Goal: Complete application form

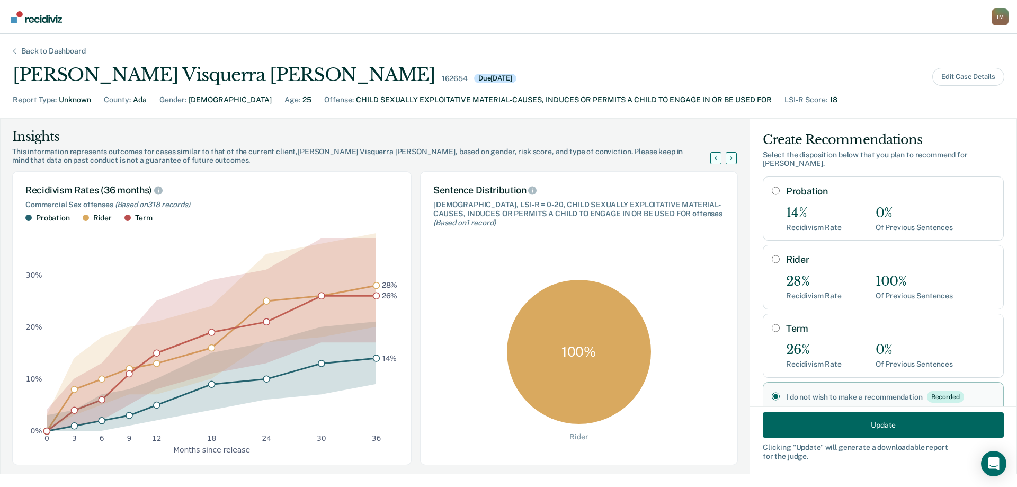
click at [68, 50] on div "Back to Dashboard" at bounding box center [53, 51] width 90 height 9
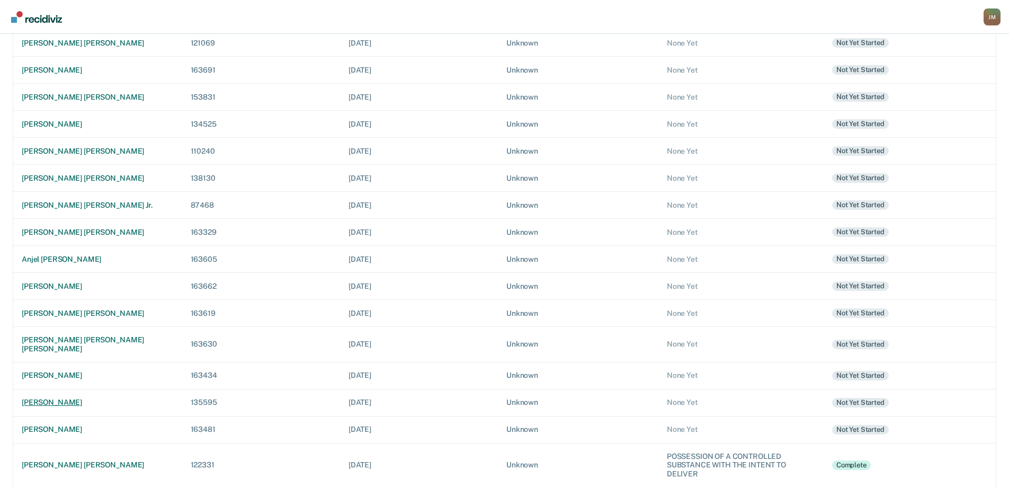
scroll to position [255, 0]
click at [78, 236] on td "[PERSON_NAME] [PERSON_NAME]" at bounding box center [97, 231] width 169 height 27
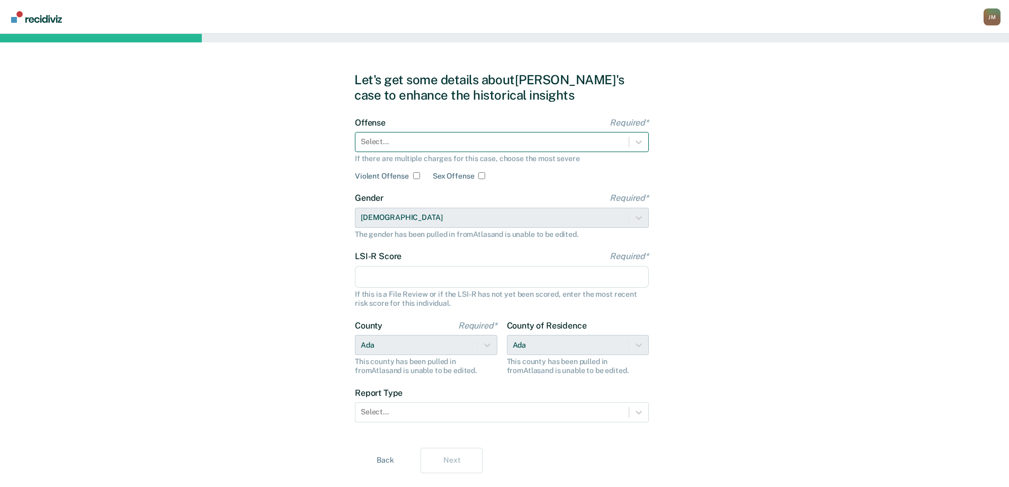
click at [412, 133] on div "Select..." at bounding box center [502, 142] width 294 height 20
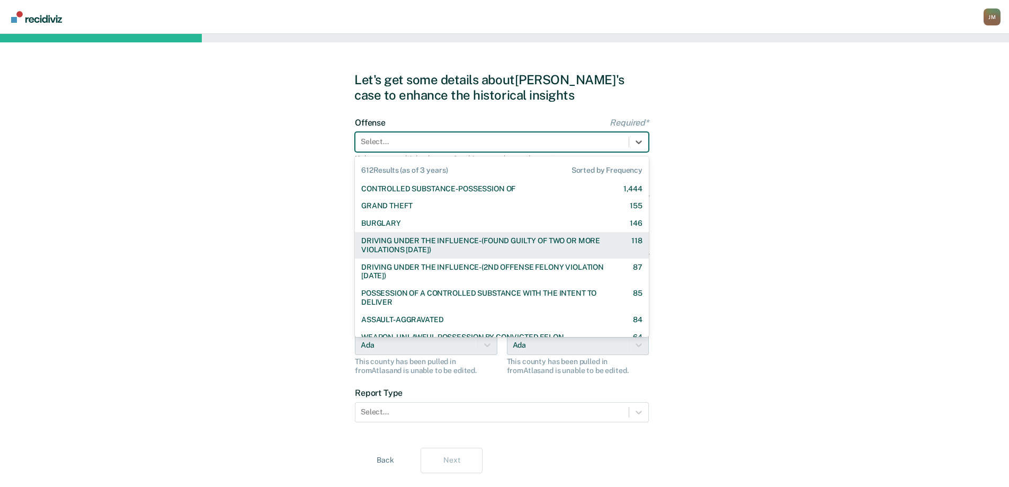
click at [432, 246] on div "DRIVING UNDER THE INFLUENCE-(FOUND GUILTY OF TWO OR MORE VIOLATIONS [DATE])" at bounding box center [487, 245] width 252 height 18
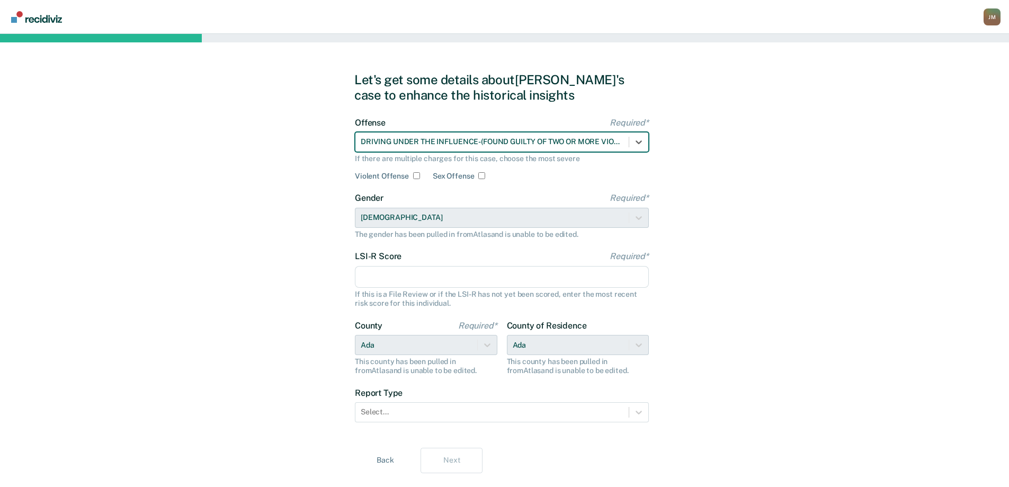
click at [554, 136] on div at bounding box center [492, 141] width 263 height 11
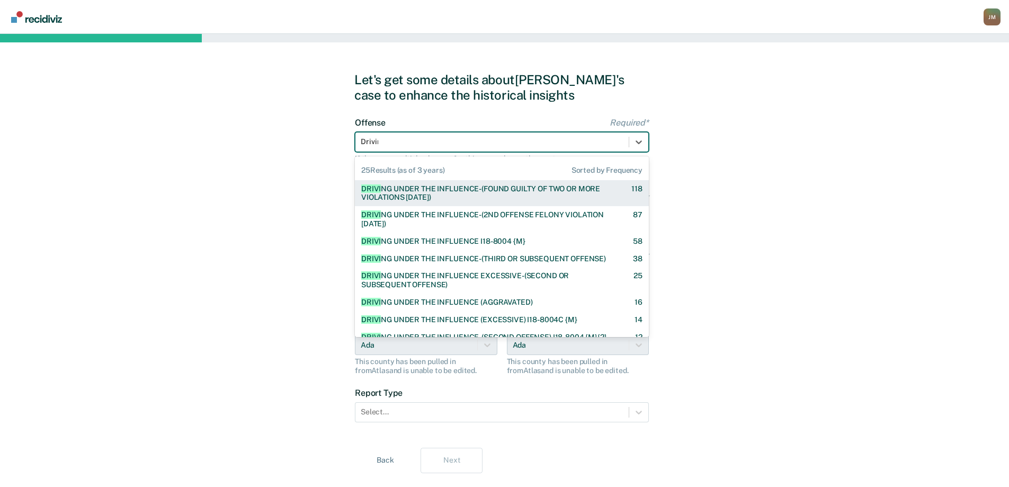
type input "Driving"
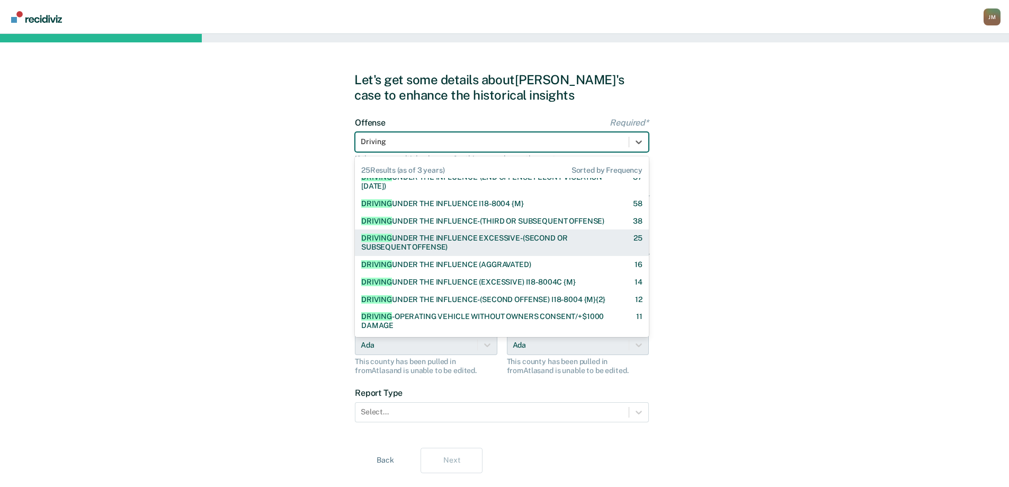
scroll to position [53, 0]
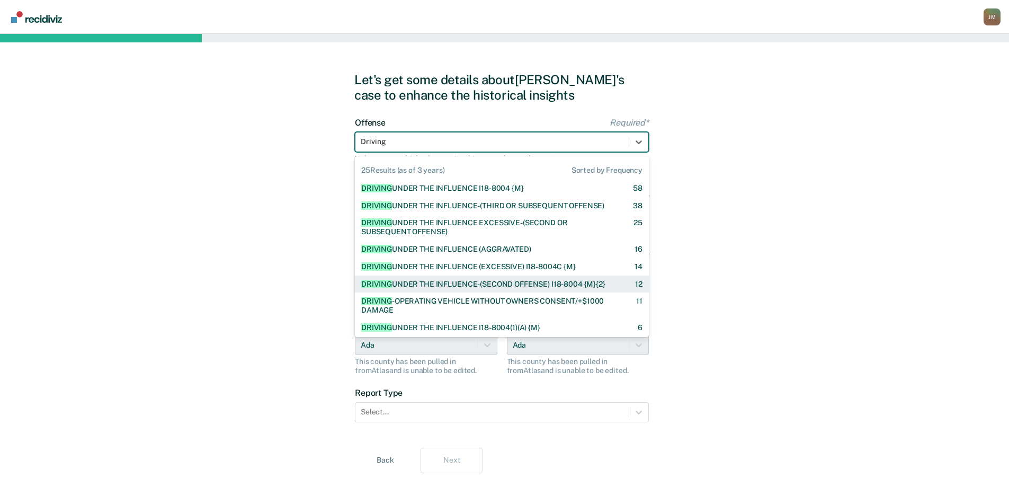
click at [546, 284] on div "DRIVING UNDER THE INFLUENCE-(SECOND OFFENSE) I18-8004 {M}{2}" at bounding box center [483, 284] width 244 height 9
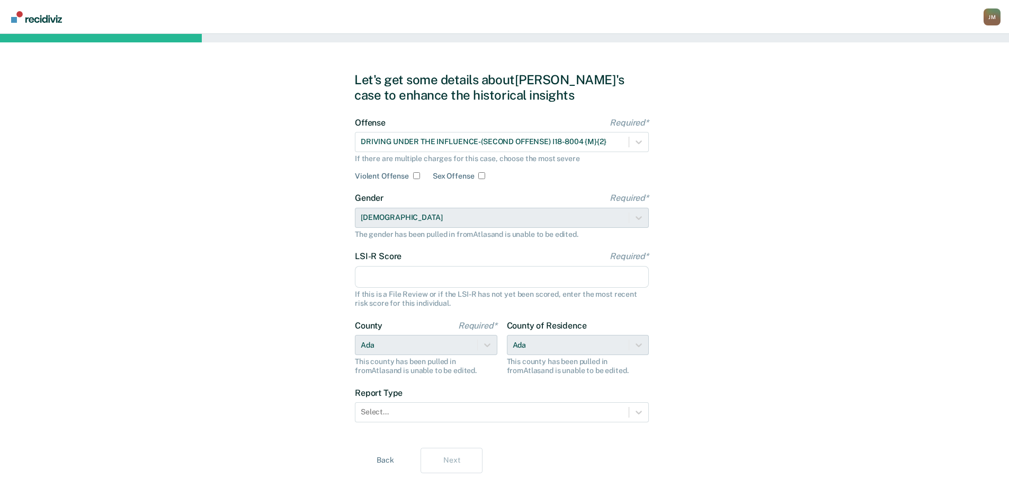
click at [403, 272] on input "LSI-R Score Required*" at bounding box center [502, 277] width 294 height 22
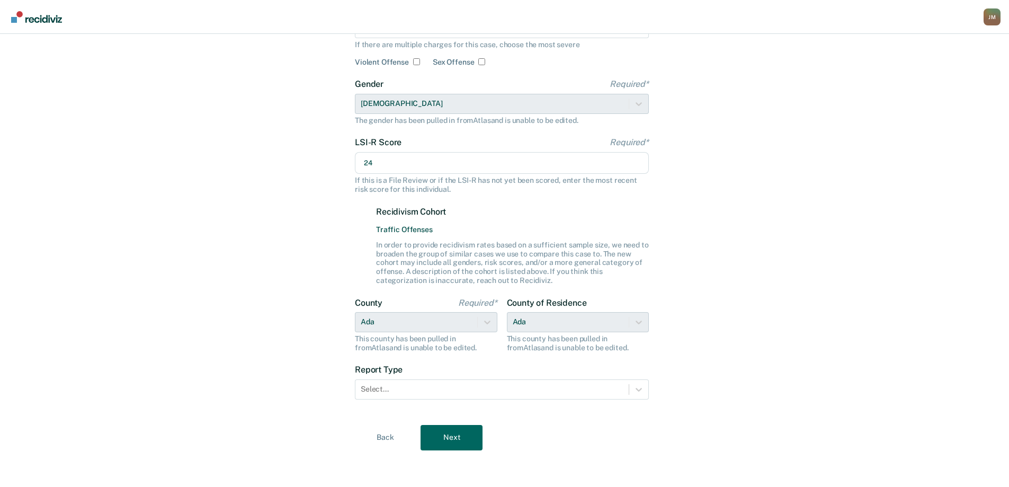
scroll to position [115, 0]
type input "24"
click at [395, 382] on div at bounding box center [492, 387] width 263 height 11
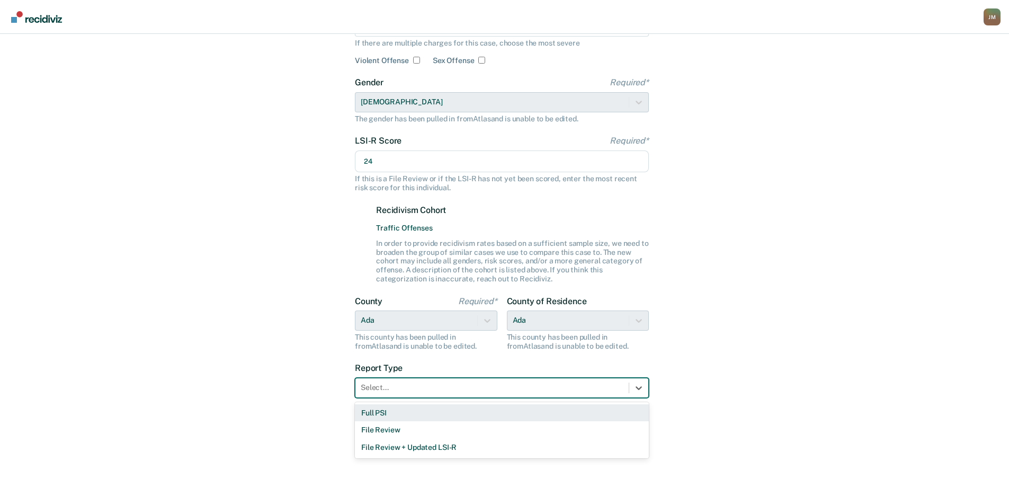
click at [390, 414] on div "Full PSI" at bounding box center [502, 412] width 294 height 17
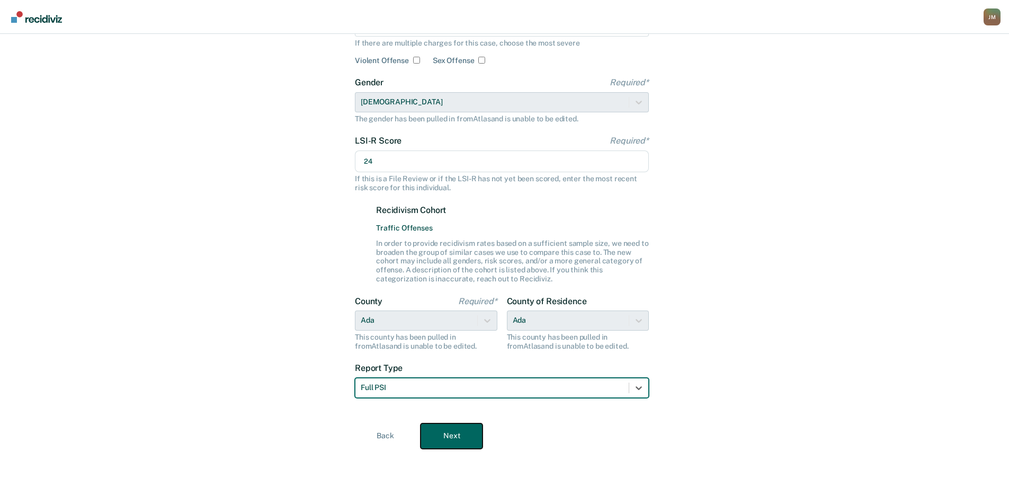
click at [437, 438] on button "Next" at bounding box center [452, 435] width 62 height 25
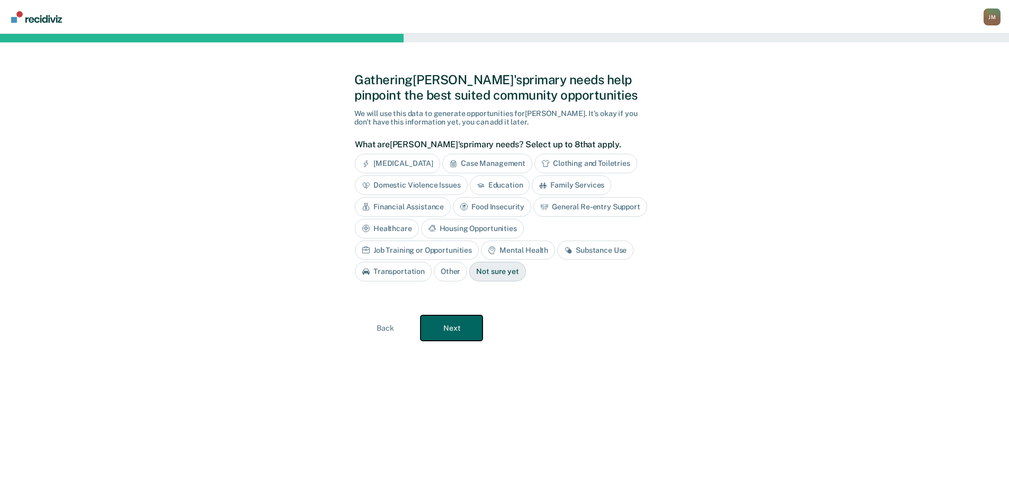
scroll to position [0, 0]
click at [491, 170] on div "Case Management" at bounding box center [492, 164] width 90 height 20
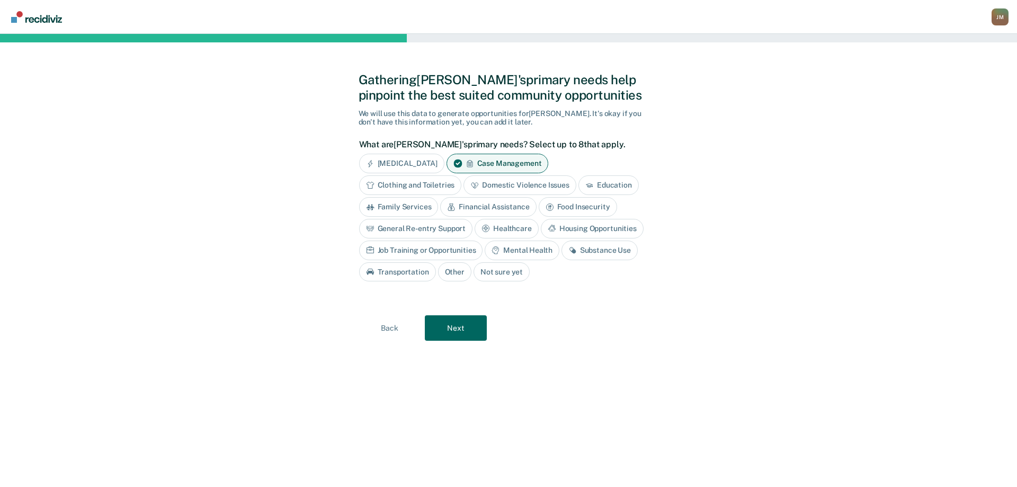
click at [451, 228] on div "General Re-entry Support" at bounding box center [416, 229] width 114 height 20
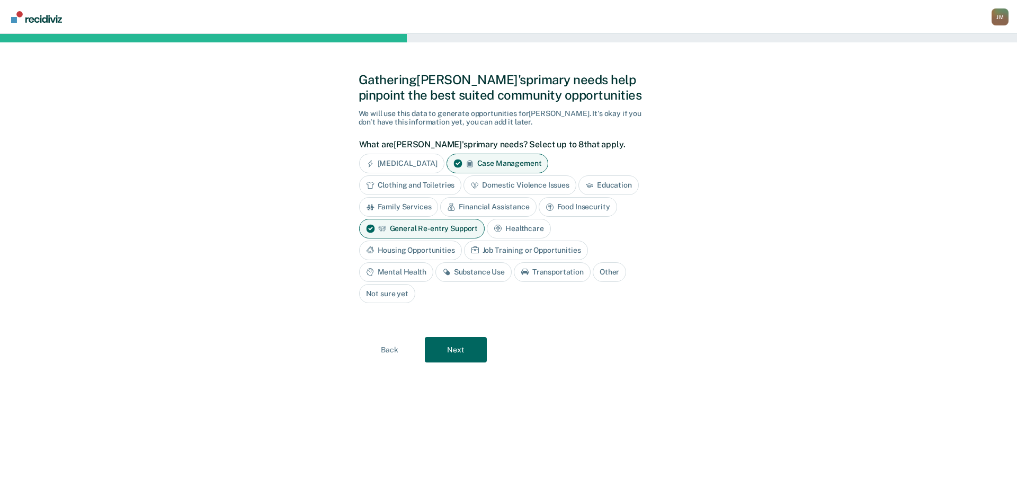
click at [409, 269] on div "Mental Health" at bounding box center [396, 272] width 74 height 20
click at [514, 275] on div "Substance Use" at bounding box center [486, 272] width 76 height 20
click at [474, 345] on button "Next" at bounding box center [456, 349] width 62 height 25
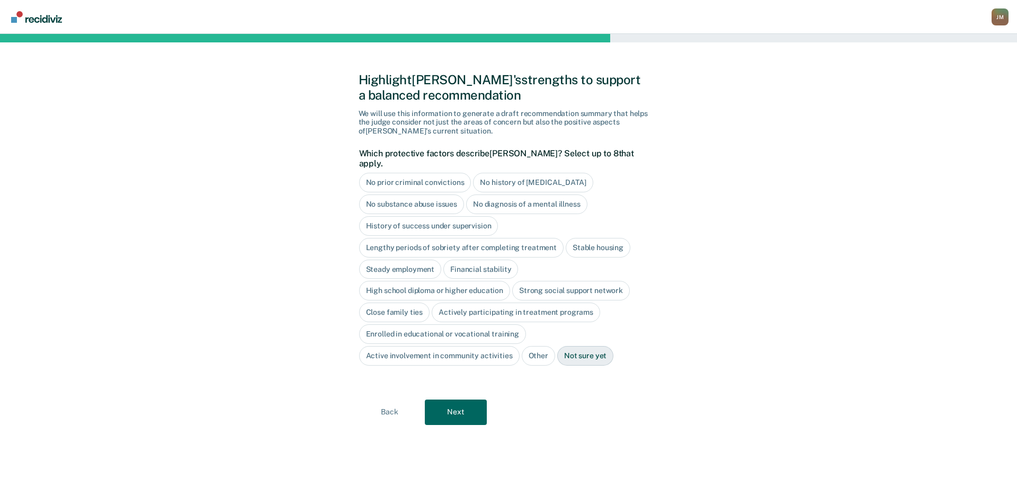
click at [486, 281] on div "High school diploma or higher education" at bounding box center [435, 291] width 152 height 20
click at [396, 302] on div "Close family ties" at bounding box center [394, 312] width 71 height 20
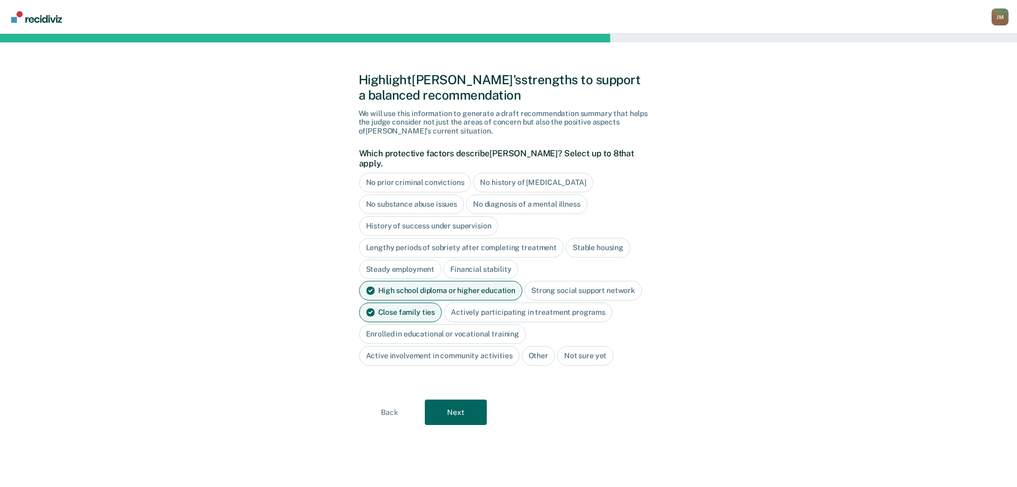
click at [485, 306] on div "Actively participating in treatment programs" at bounding box center [528, 312] width 168 height 20
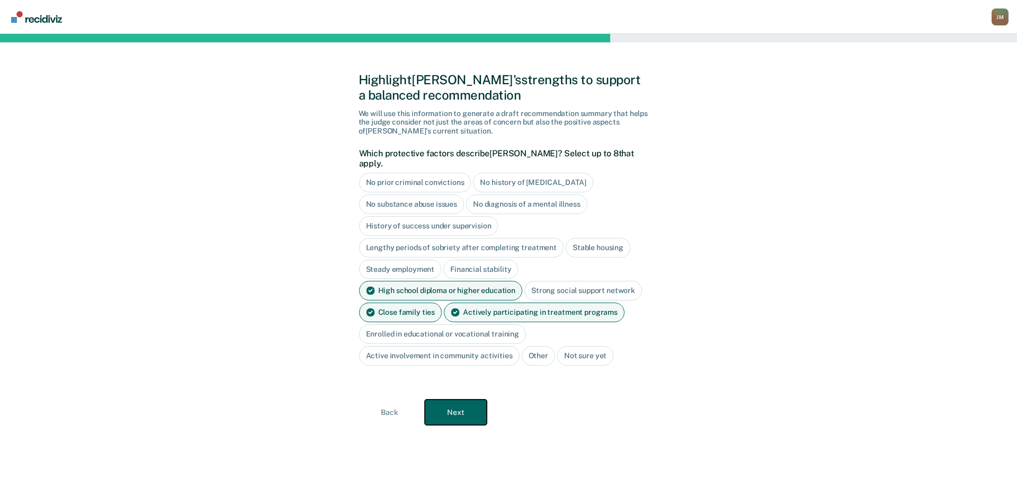
click at [450, 405] on button "Next" at bounding box center [456, 411] width 62 height 25
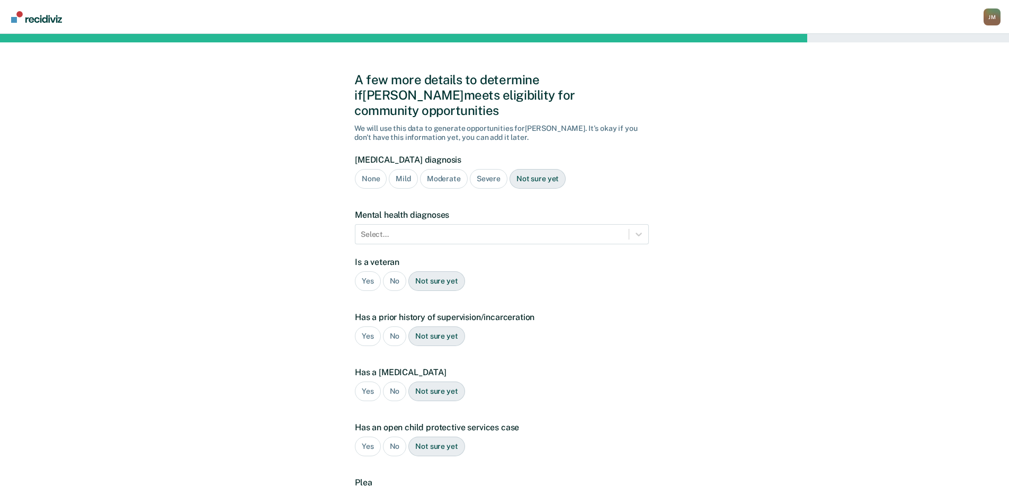
click at [479, 169] on div "Severe" at bounding box center [489, 179] width 38 height 20
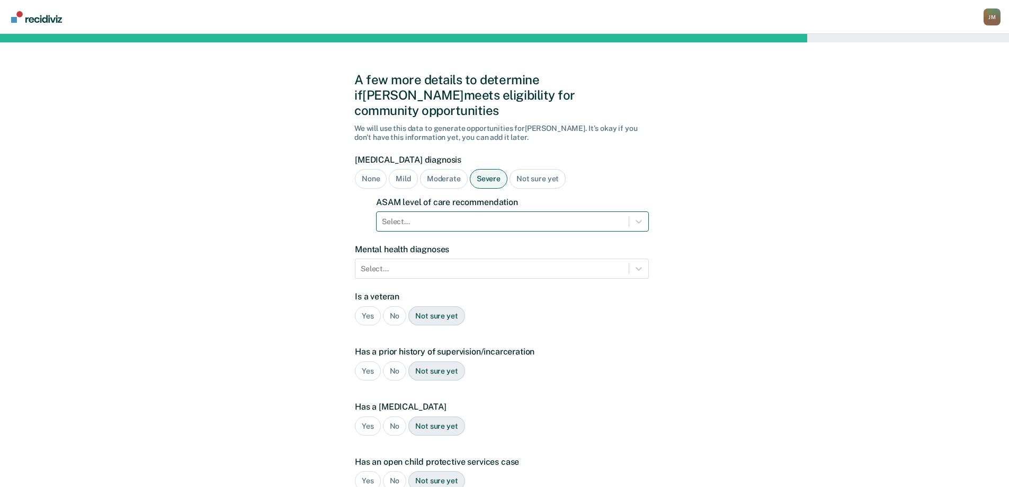
click at [475, 216] on div at bounding box center [503, 221] width 242 height 11
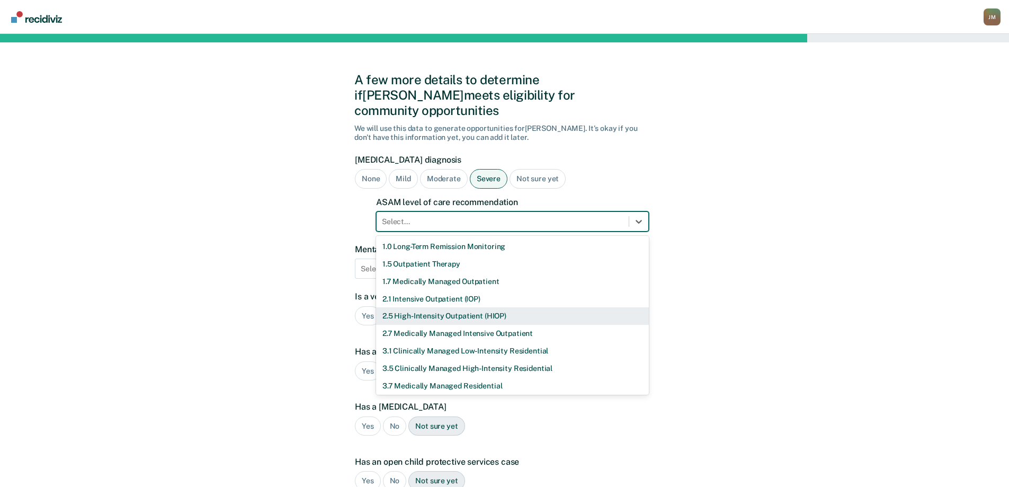
click at [464, 307] on div "2.5 High-Intensity Outpatient (HIOP)" at bounding box center [512, 315] width 273 height 17
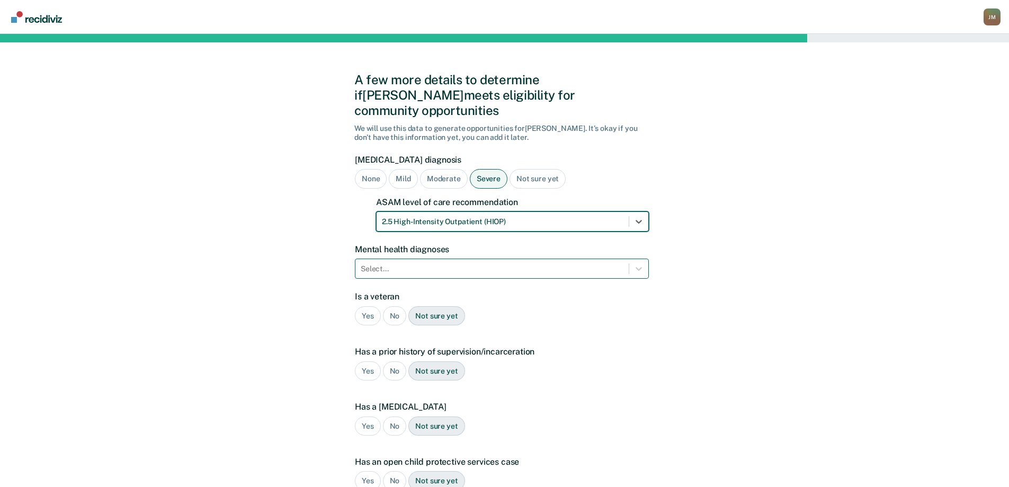
click at [409, 263] on div at bounding box center [492, 268] width 263 height 11
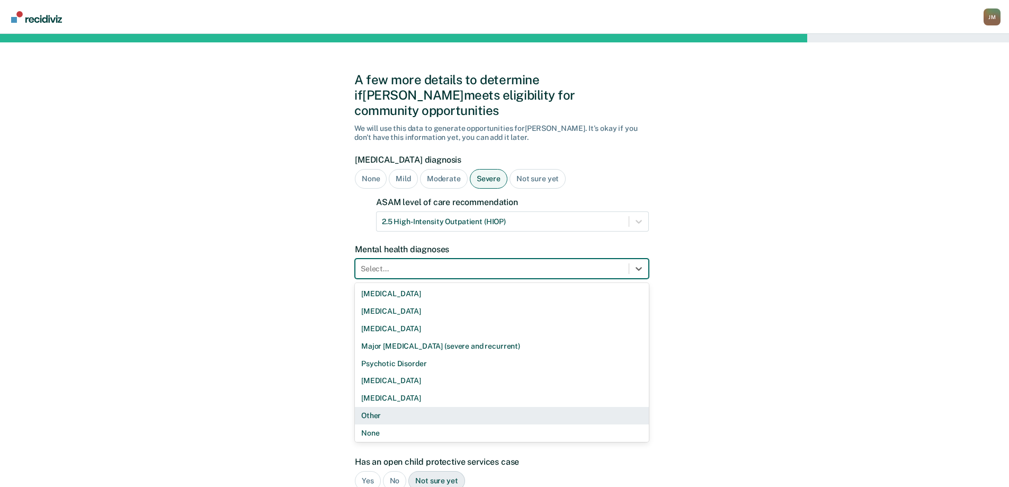
click at [386, 407] on div "Other" at bounding box center [502, 415] width 294 height 17
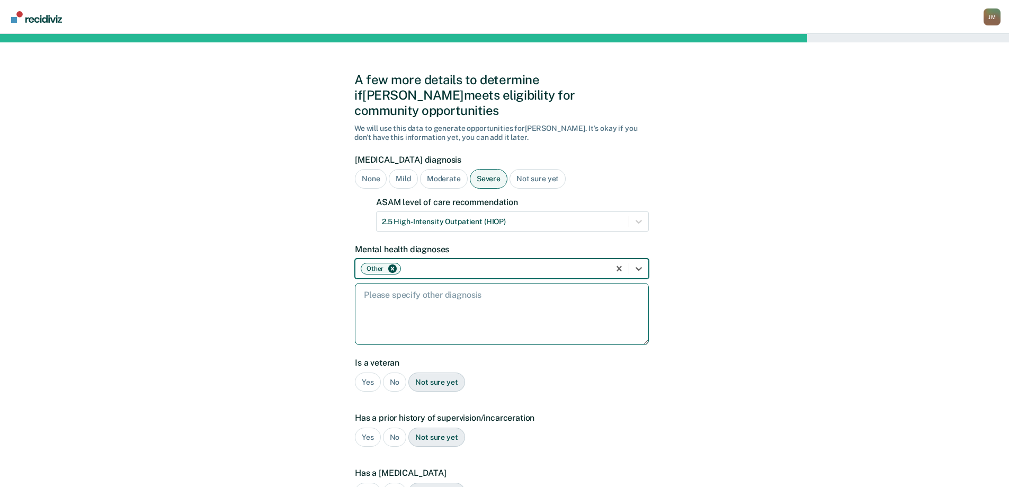
click at [432, 309] on textarea at bounding box center [502, 314] width 294 height 62
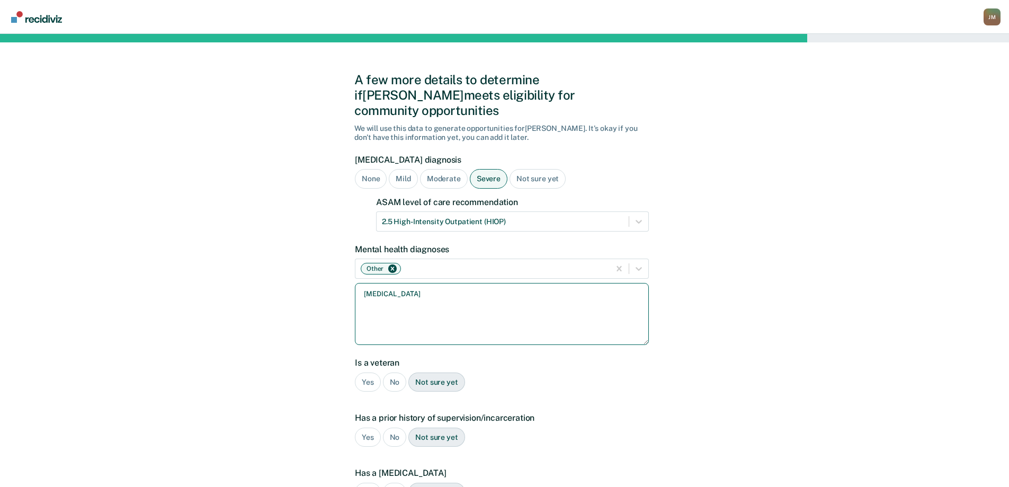
click at [361, 283] on textarea "[MEDICAL_DATA]" at bounding box center [502, 314] width 294 height 62
click at [463, 283] on textarea "F40.10 [MEDICAL_DATA]" at bounding box center [502, 314] width 294 height 62
type textarea "F40.10 [MEDICAL_DATA] F41.1 [MEDICAL_DATA] F51.01 [MEDICAL_DATA] disorder"
click at [391, 372] on div "No" at bounding box center [395, 382] width 24 height 20
click at [362, 428] on div "Yes" at bounding box center [368, 438] width 26 height 20
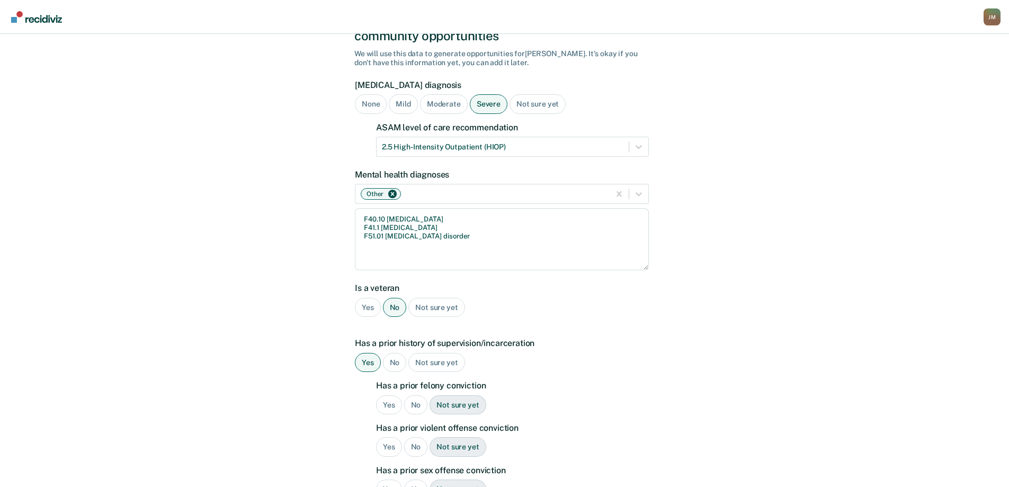
scroll to position [106, 0]
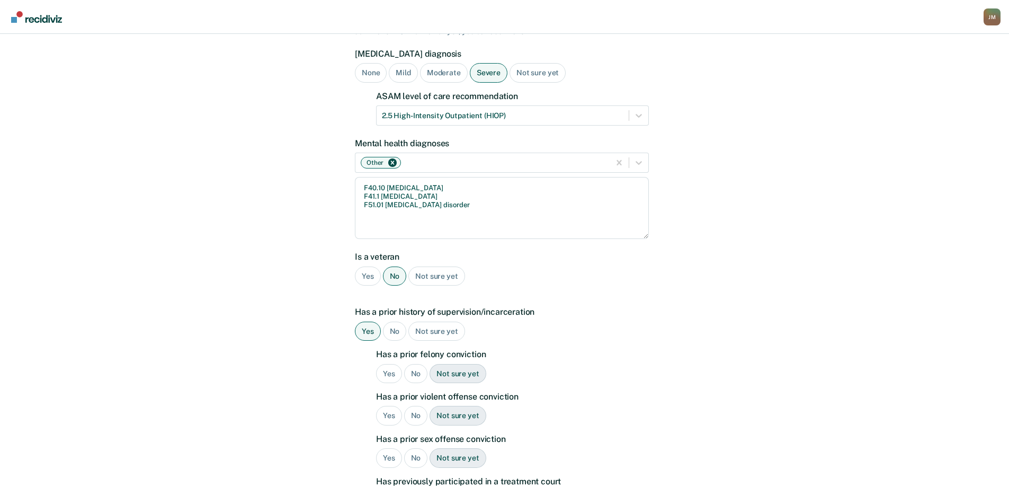
click at [423, 364] on div "No" at bounding box center [416, 374] width 24 height 20
click at [393, 407] on div "Yes" at bounding box center [389, 416] width 26 height 20
click at [418, 448] on div "No" at bounding box center [416, 458] width 24 height 20
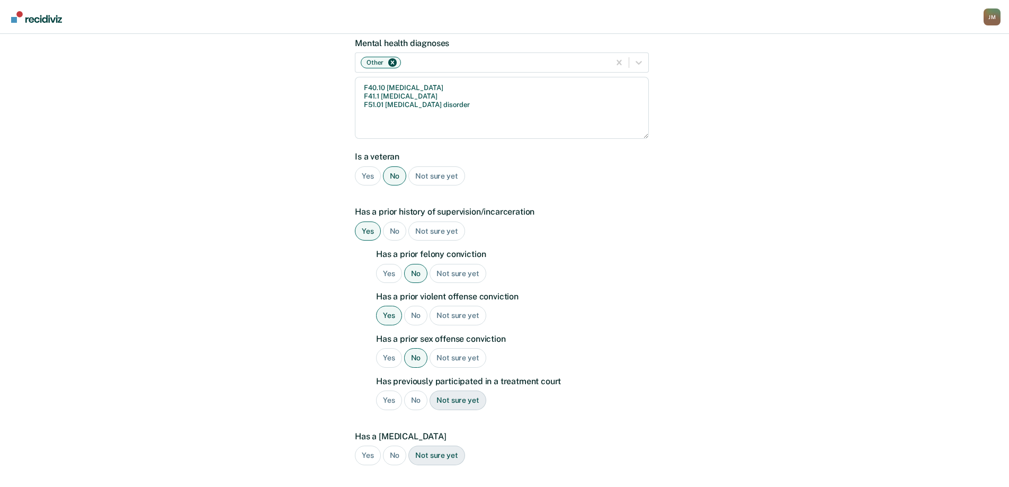
scroll to position [212, 0]
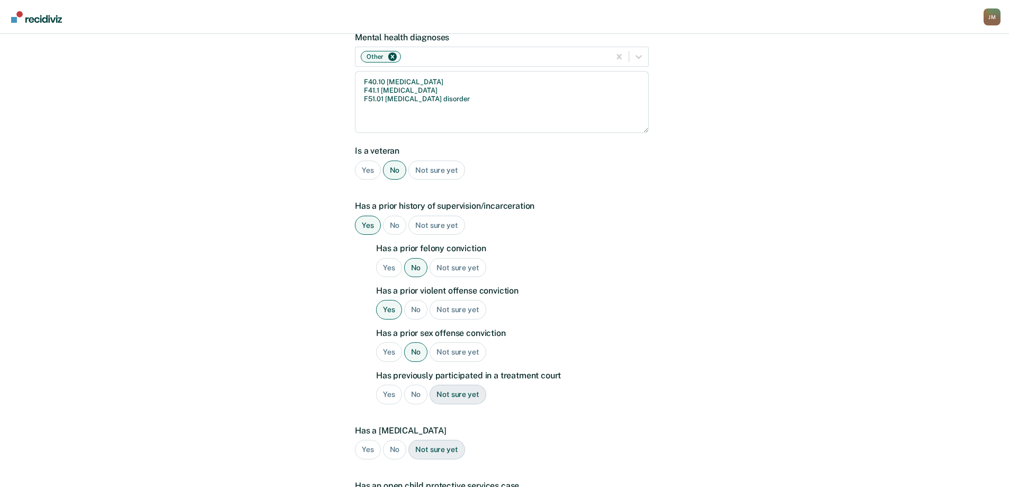
click at [417, 385] on div "No" at bounding box center [416, 395] width 24 height 20
click at [396, 440] on div "No" at bounding box center [395, 450] width 24 height 20
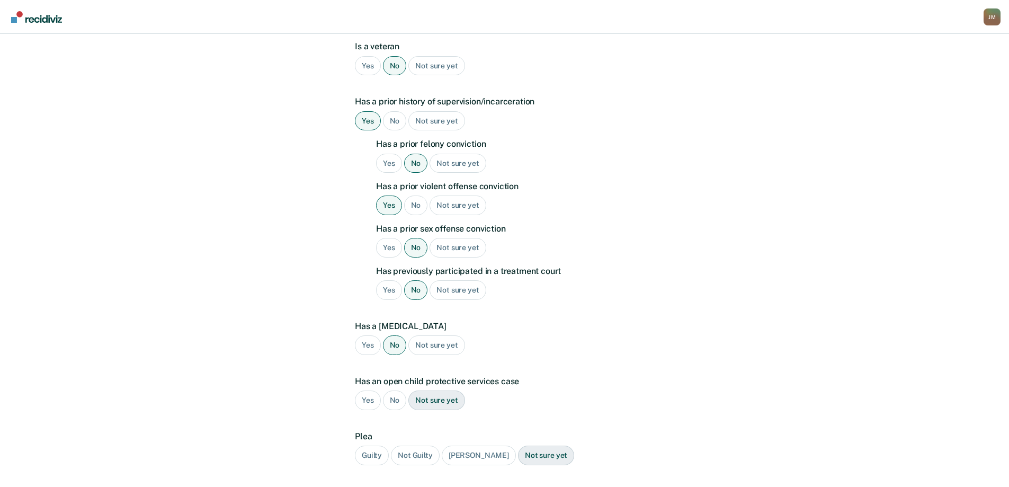
scroll to position [318, 0]
click at [399, 389] on div "No" at bounding box center [395, 399] width 24 height 20
click at [378, 444] on div "Guilty" at bounding box center [372, 454] width 34 height 20
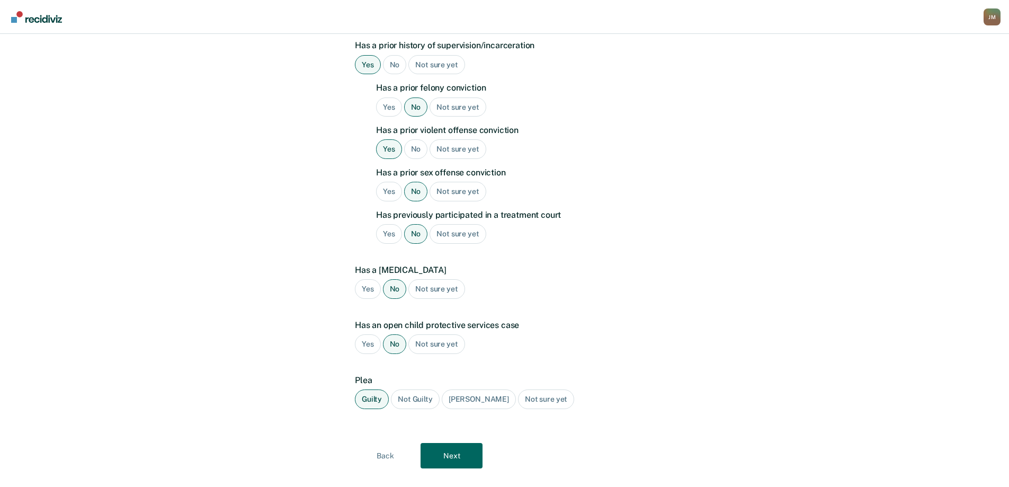
scroll to position [377, 0]
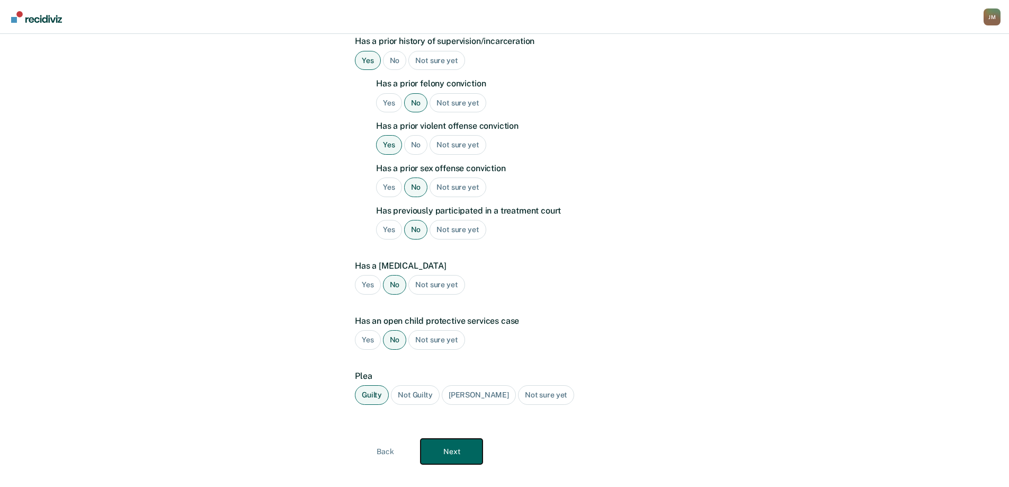
click at [465, 443] on button "Next" at bounding box center [452, 451] width 62 height 25
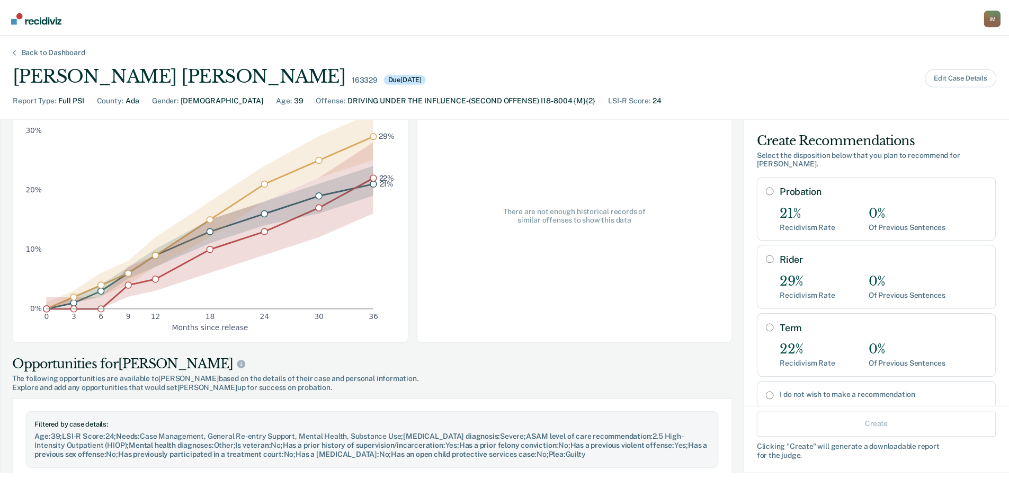
scroll to position [106, 0]
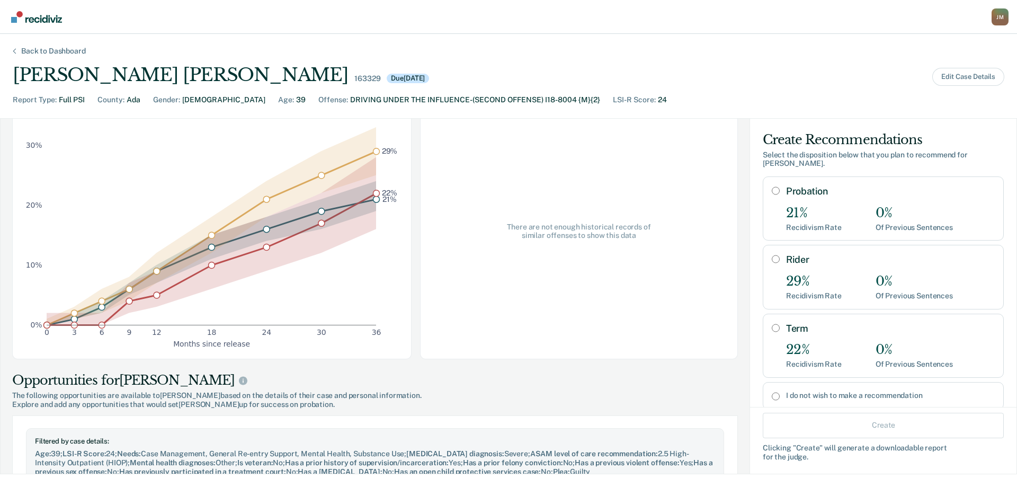
click at [772, 186] on input "Probation" at bounding box center [776, 190] width 8 height 8
radio input "true"
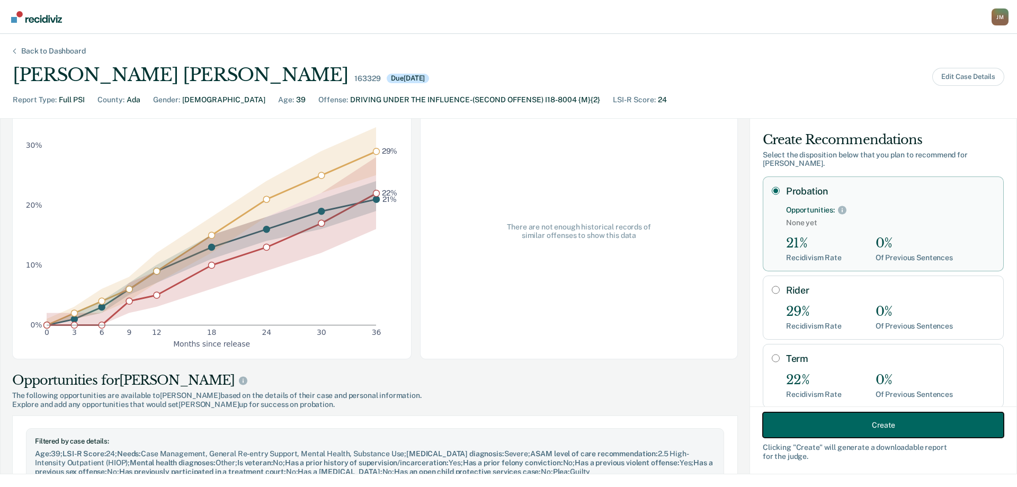
click at [865, 430] on button "Create" at bounding box center [883, 424] width 241 height 25
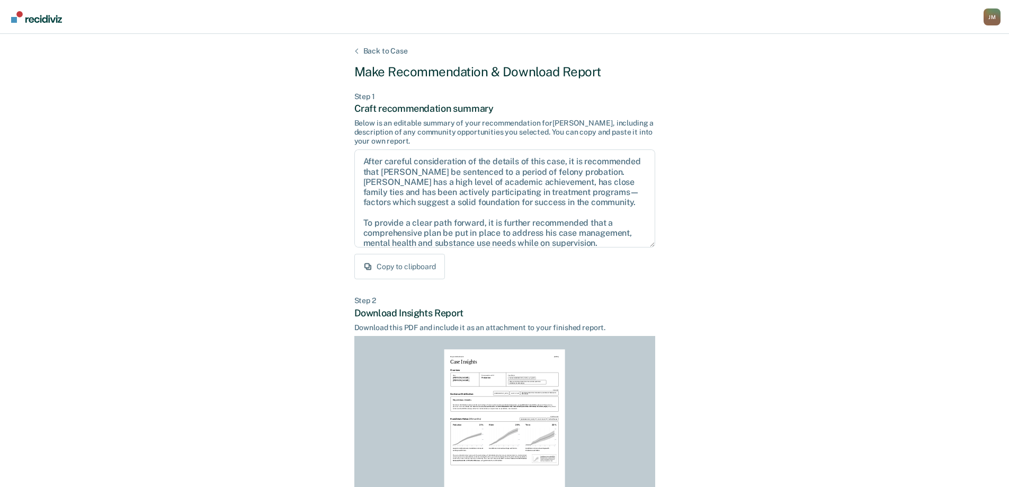
click at [418, 280] on div "Back to Case Make Recommendation & Download Report Step 1 Craft recommendation …" at bounding box center [504, 319] width 301 height 545
click at [420, 269] on button "Copy to clipboard" at bounding box center [399, 266] width 91 height 25
click at [459, 214] on textarea "After careful consideration of the details of this case, it is recommended that…" at bounding box center [504, 198] width 301 height 98
click at [412, 273] on button "Copied to clipboard" at bounding box center [401, 266] width 95 height 25
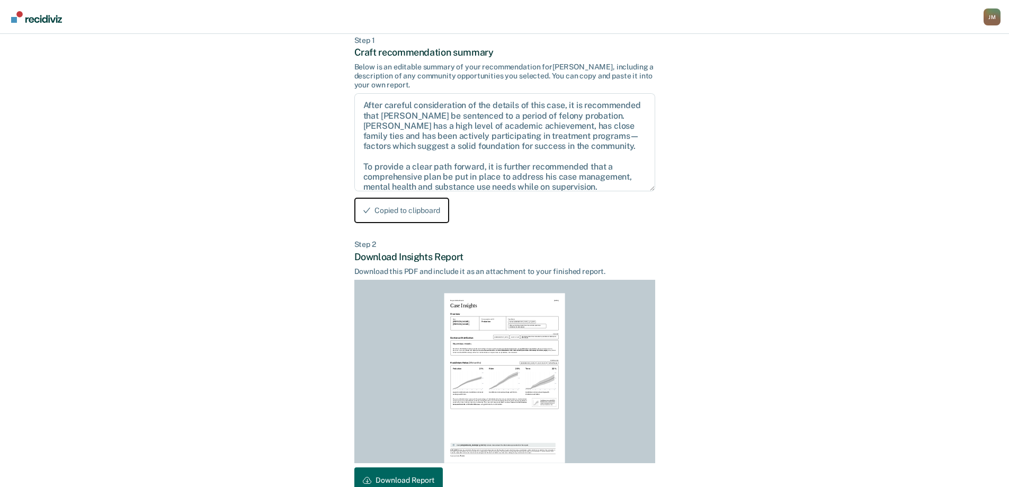
scroll to position [117, 0]
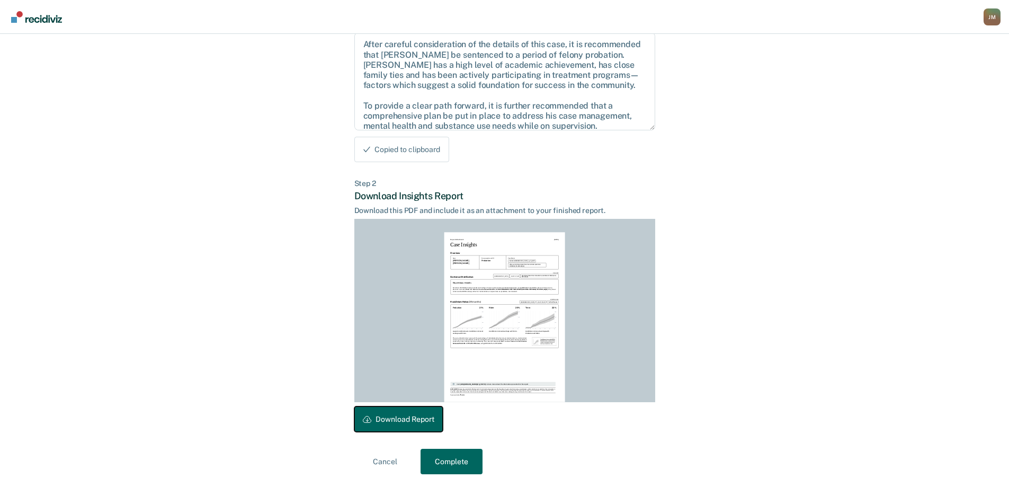
click at [406, 423] on button "Download Report" at bounding box center [398, 418] width 88 height 25
click at [442, 468] on button "Complete" at bounding box center [452, 461] width 62 height 25
